Goal: Check status

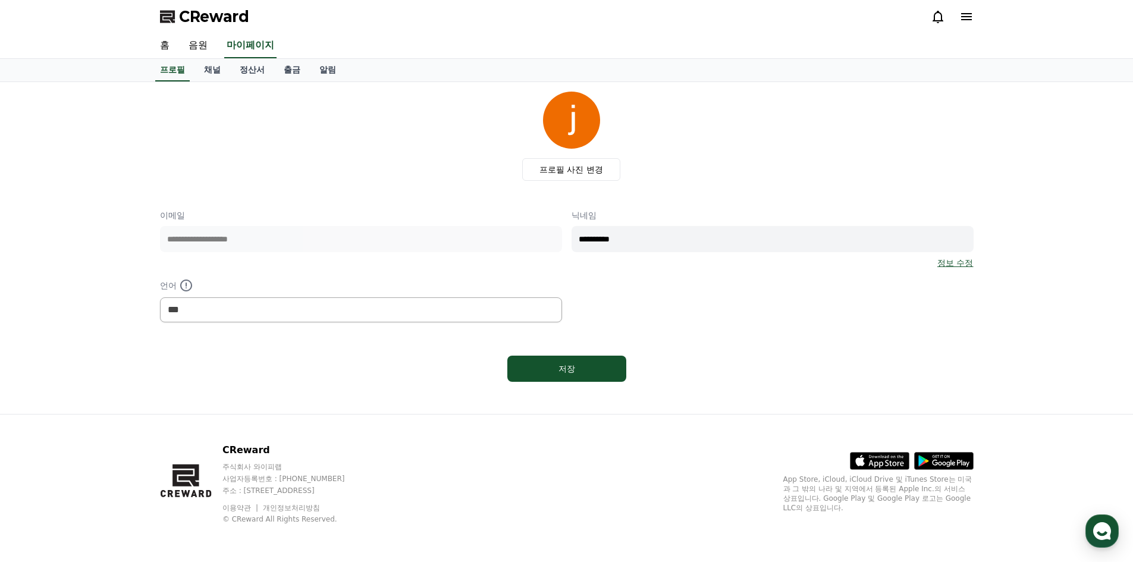
select select "**********"
click at [237, 67] on link "정산서" at bounding box center [252, 70] width 44 height 23
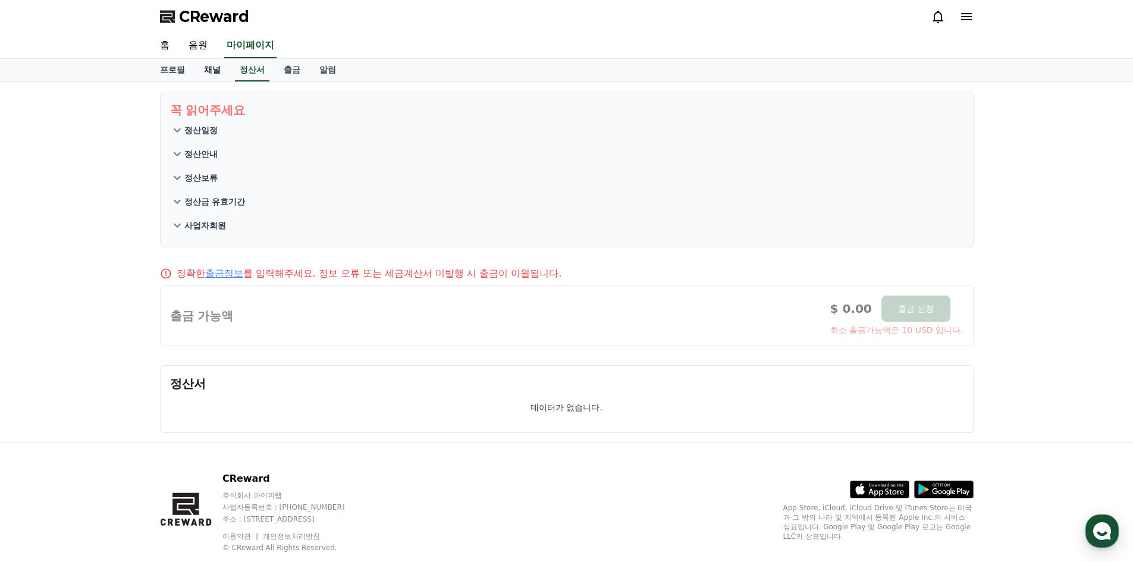
click at [205, 70] on link "채널" at bounding box center [213, 70] width 36 height 23
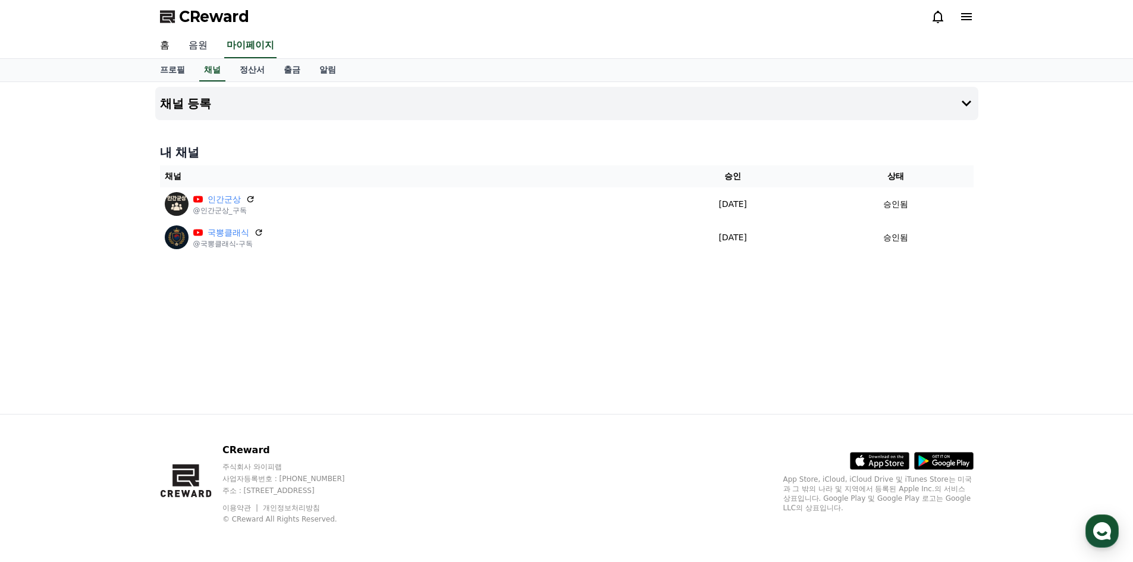
click at [189, 35] on link "음원" at bounding box center [198, 45] width 38 height 25
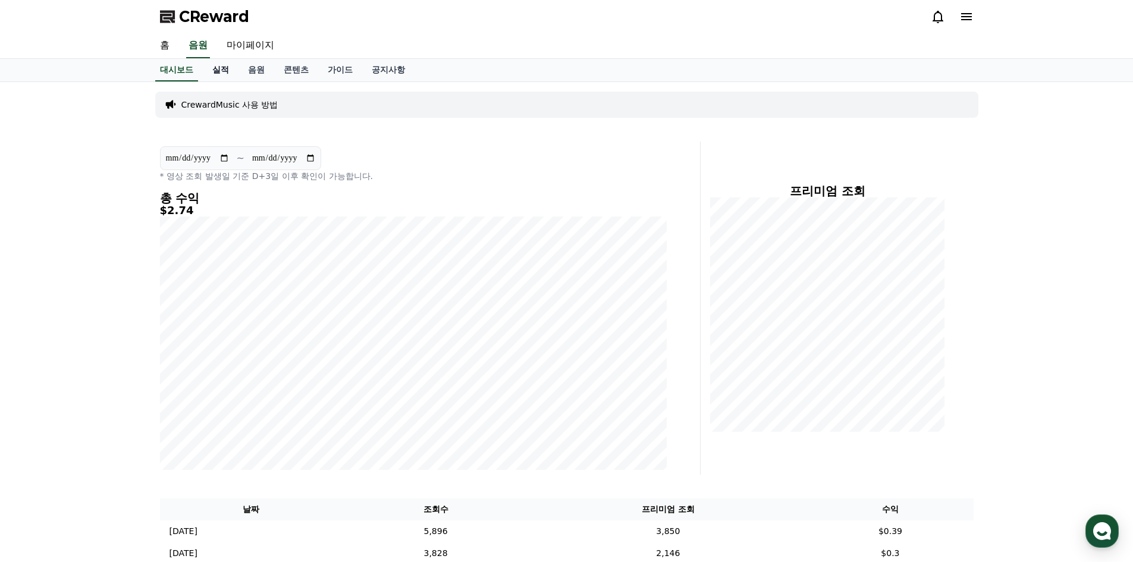
click at [221, 66] on link "실적" at bounding box center [221, 70] width 36 height 23
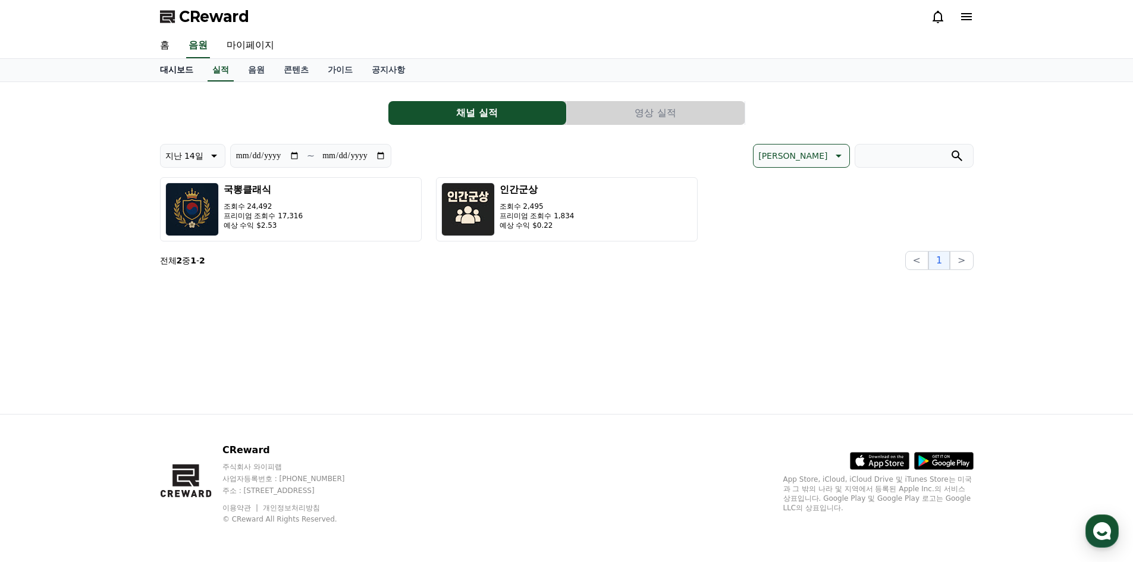
click at [188, 77] on link "대시보드" at bounding box center [177, 70] width 52 height 23
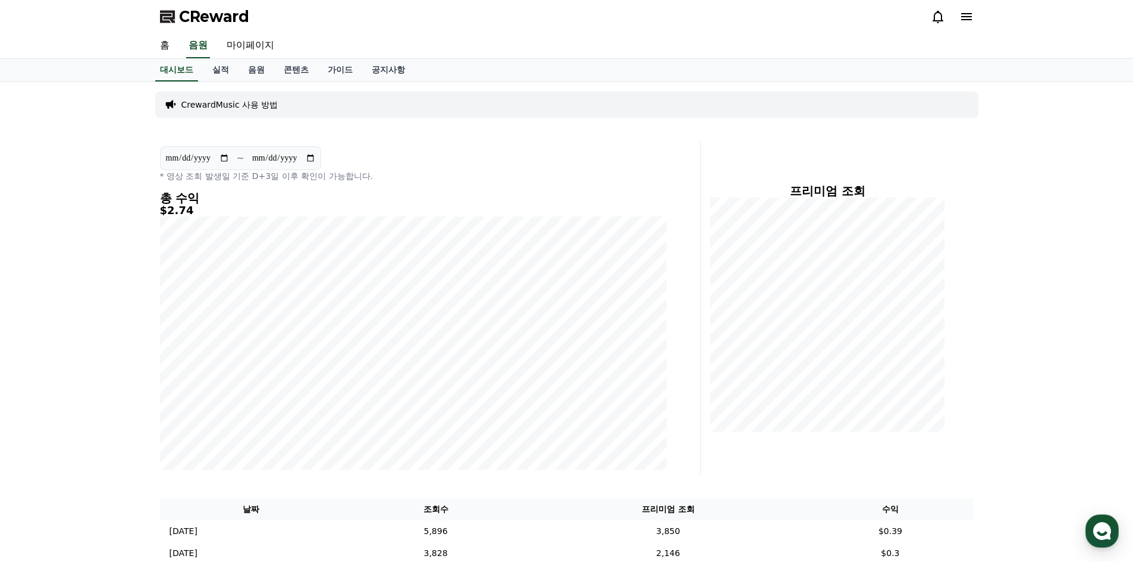
scroll to position [119, 0]
